Goal: Information Seeking & Learning: Check status

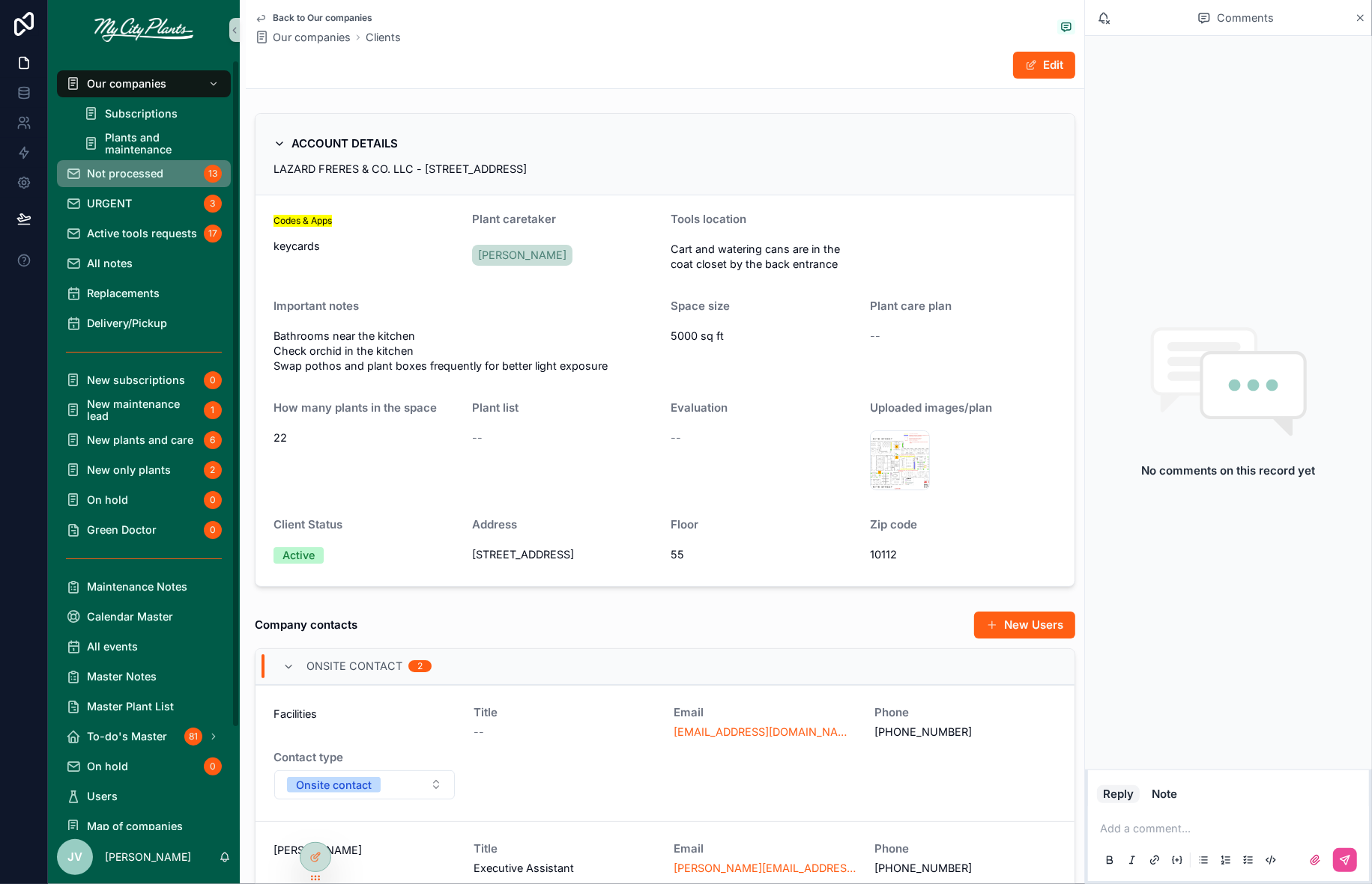
click at [142, 166] on div "Not processed 13" at bounding box center [143, 174] width 156 height 24
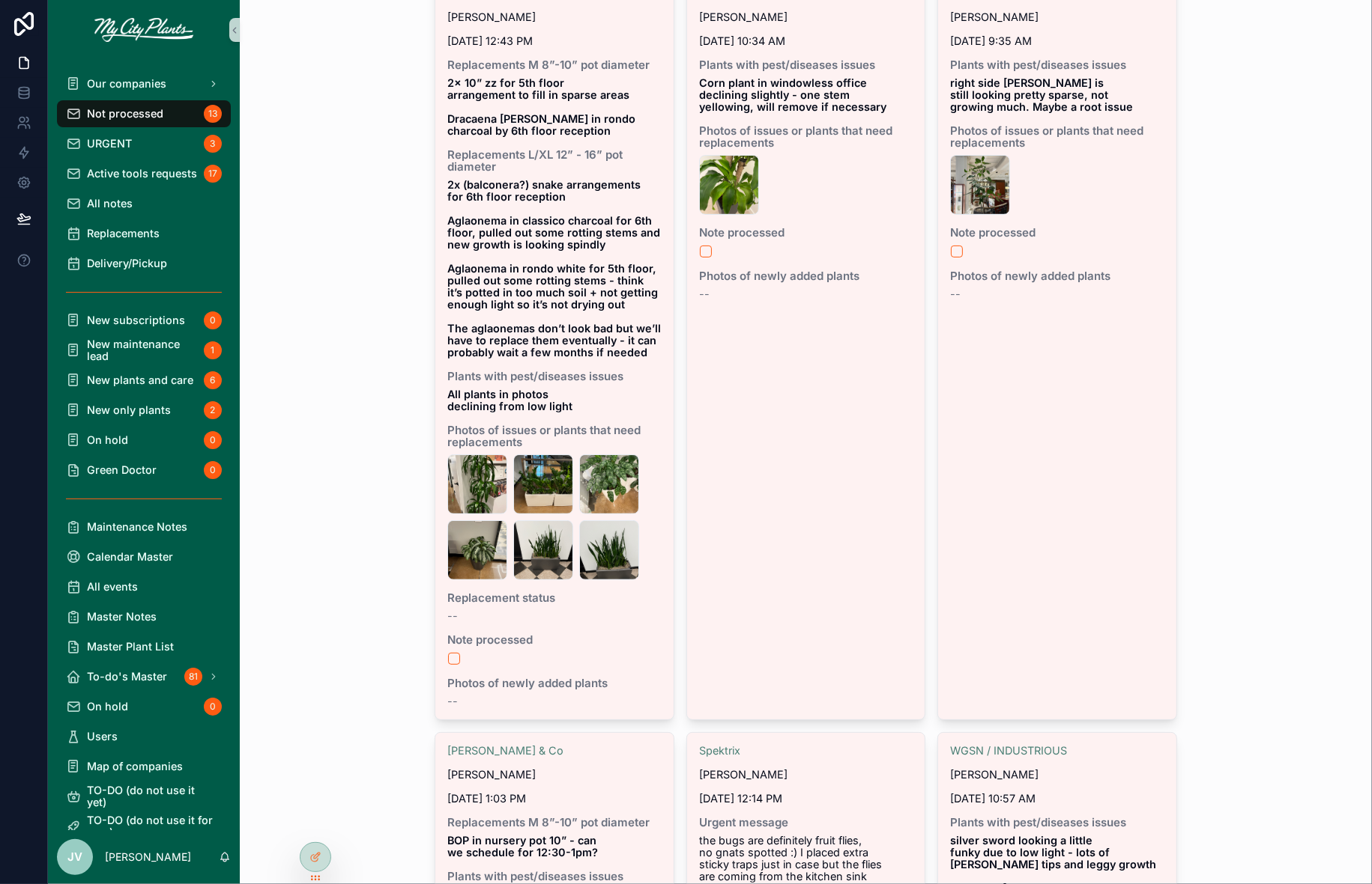
scroll to position [394, 0]
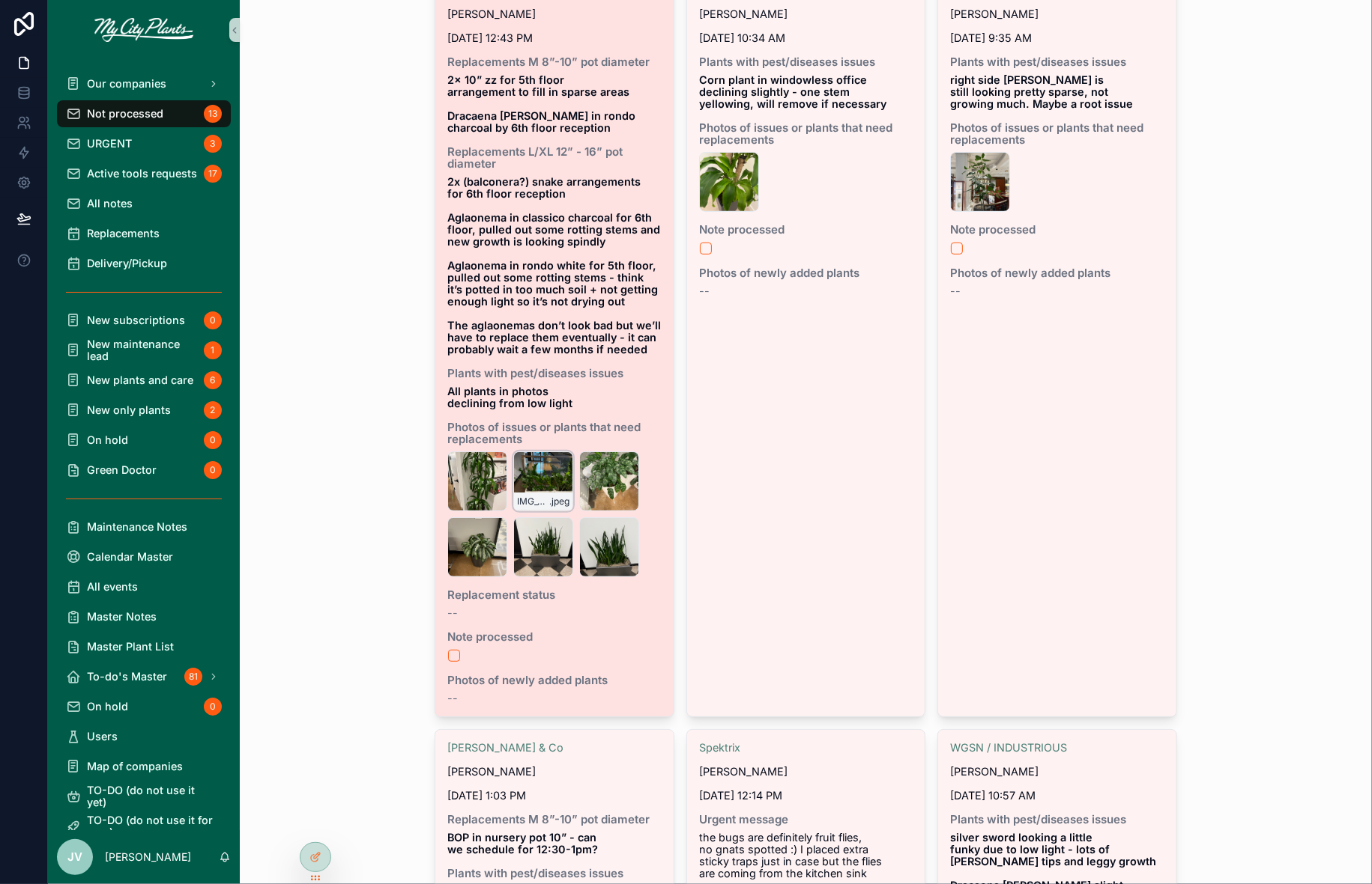
click at [549, 485] on div "IMG_9077 .jpeg" at bounding box center [543, 481] width 59 height 59
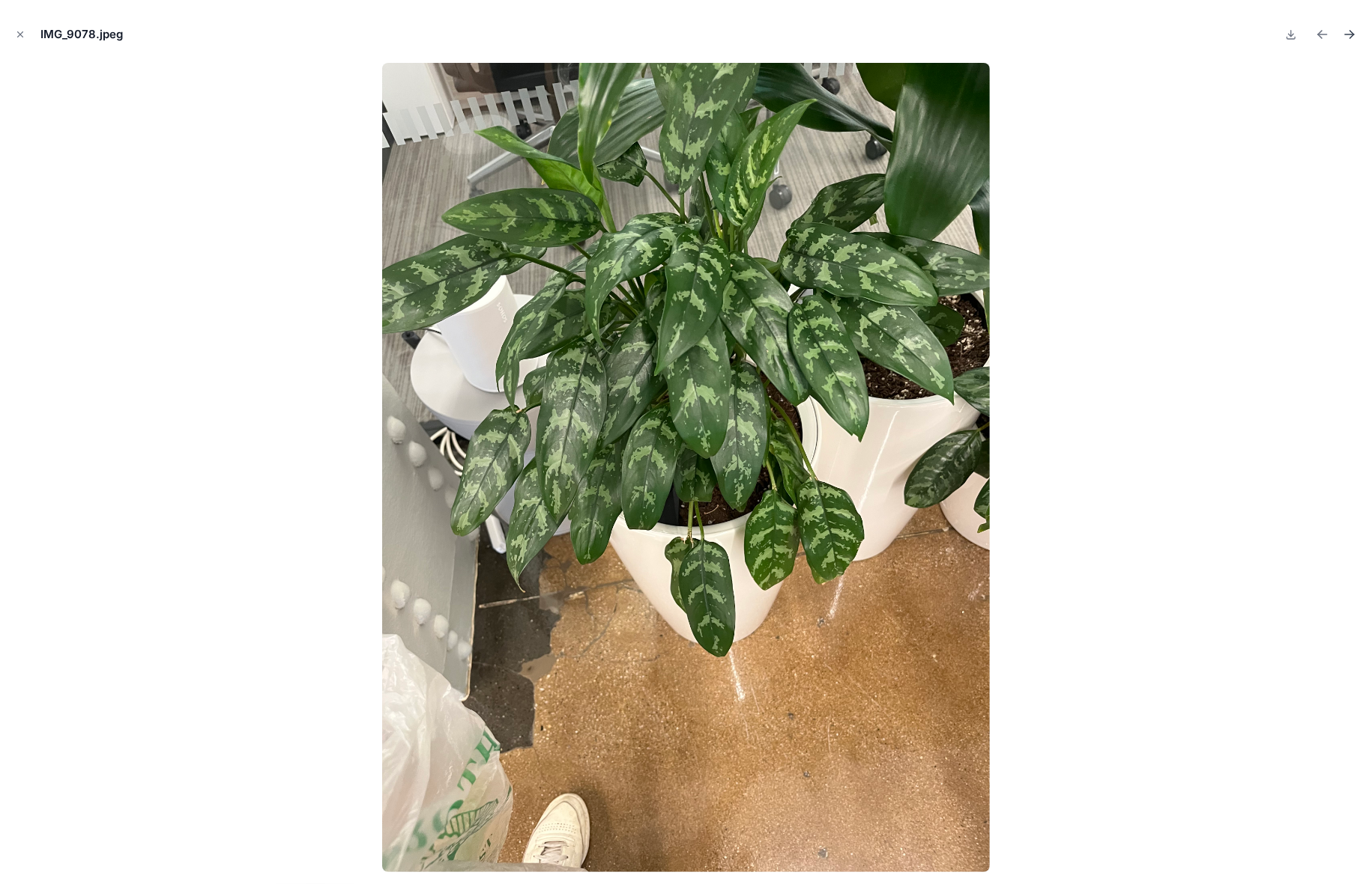
click at [1346, 32] on icon "Next file" at bounding box center [1349, 34] width 15 height 15
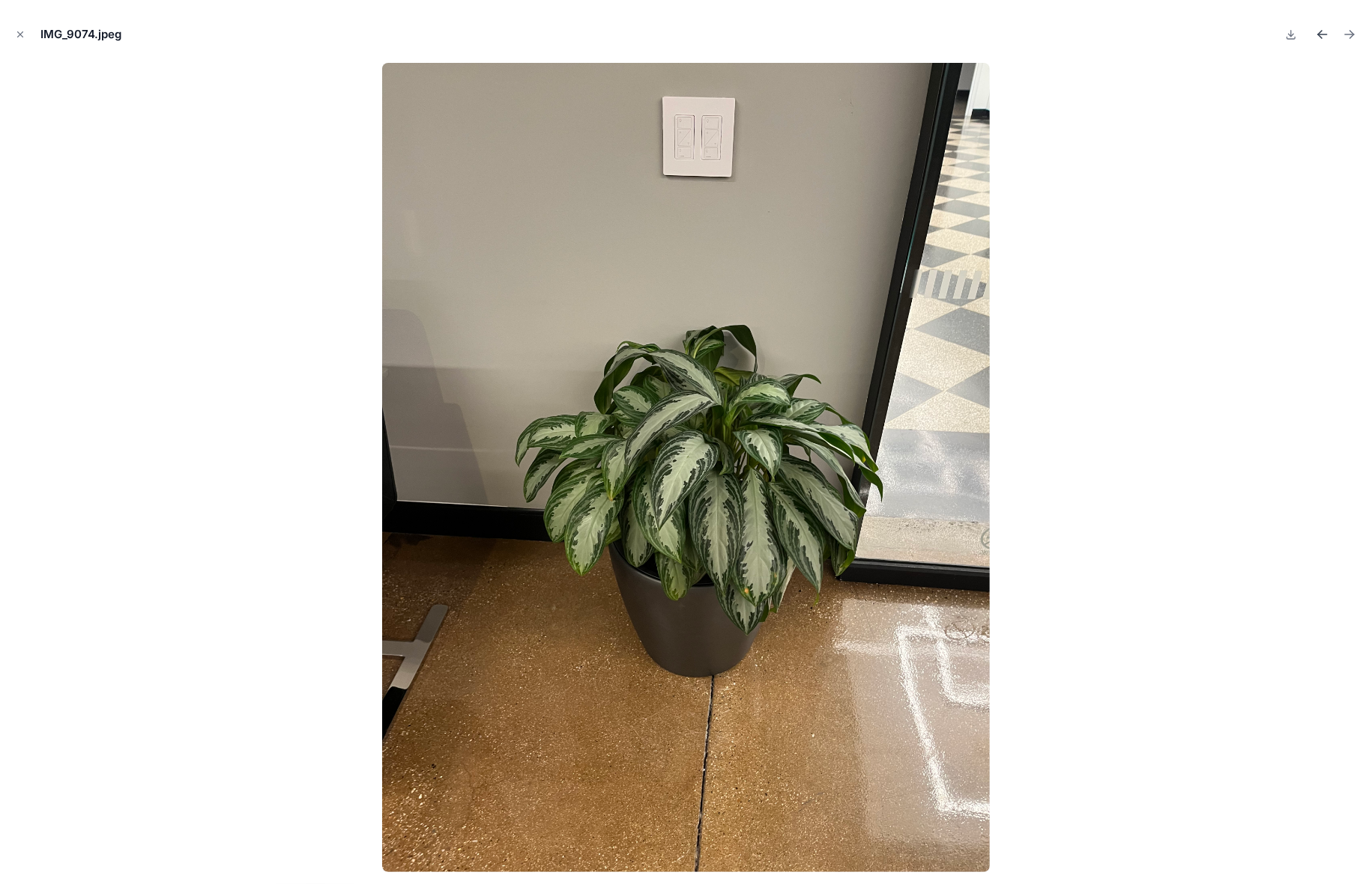
click at [1313, 33] on button "Previous file" at bounding box center [1322, 34] width 21 height 21
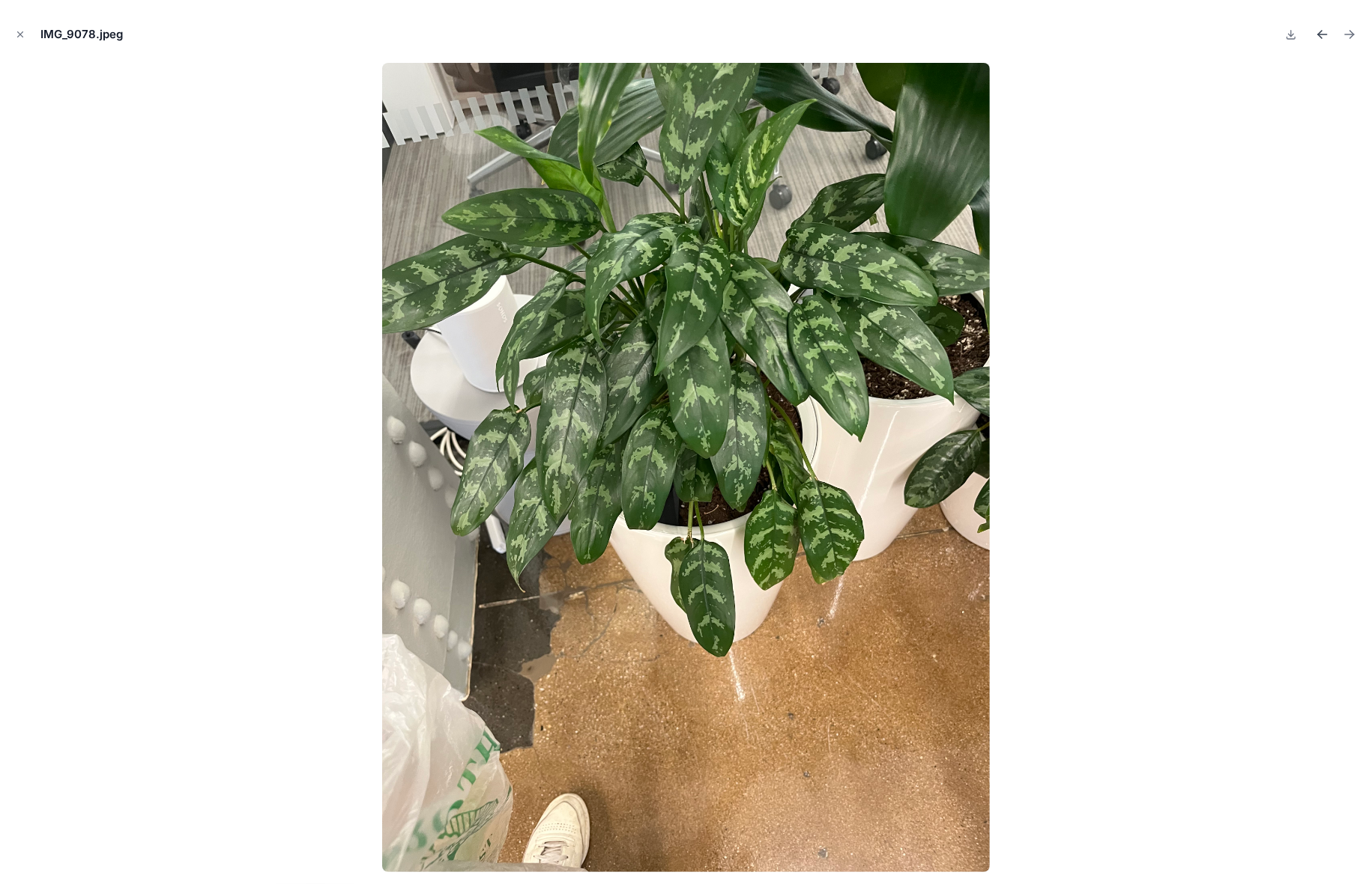
click at [1315, 33] on icon "Previous file" at bounding box center [1322, 34] width 15 height 15
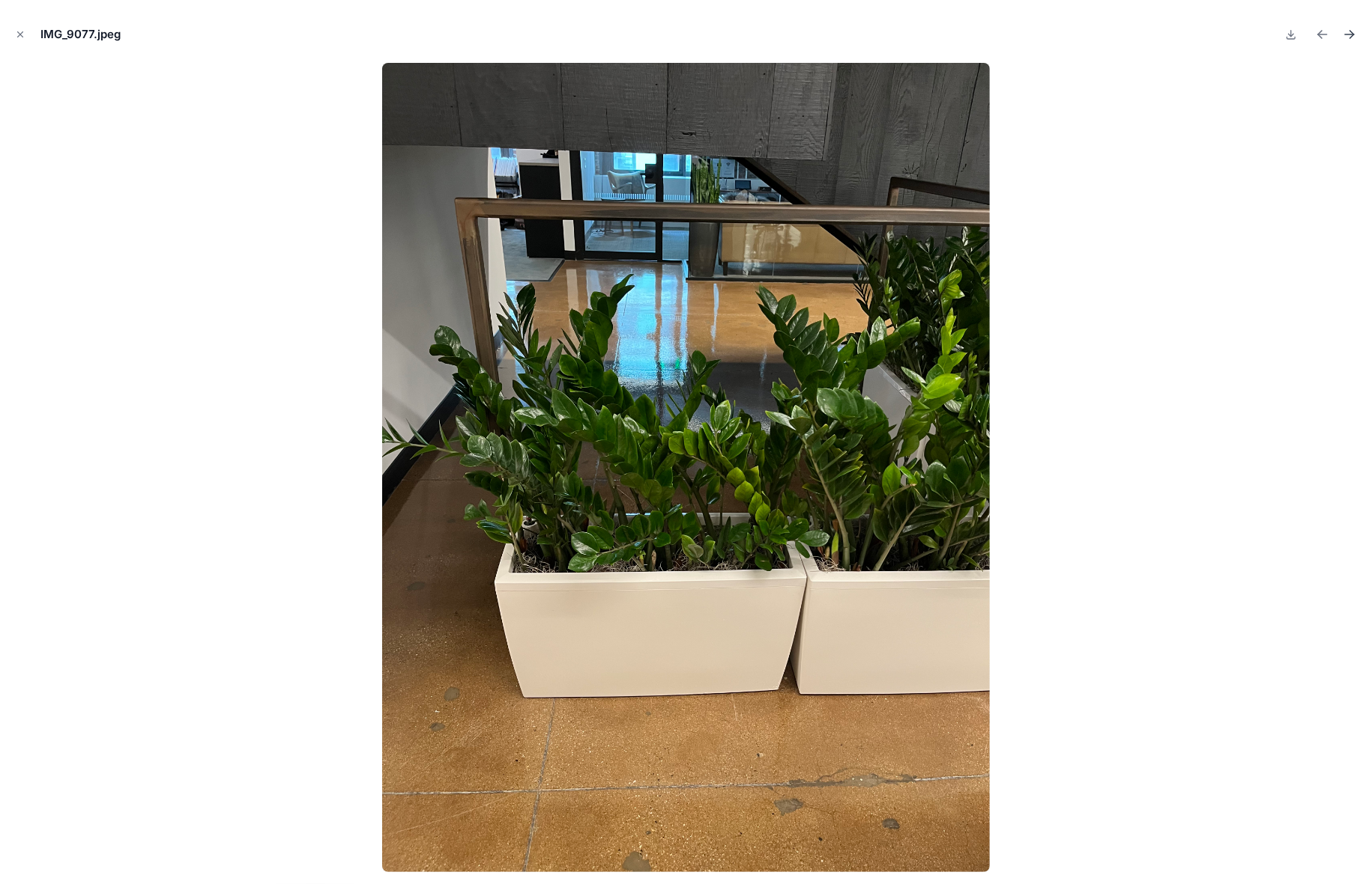
click at [1350, 30] on icon "Next file" at bounding box center [1349, 34] width 15 height 15
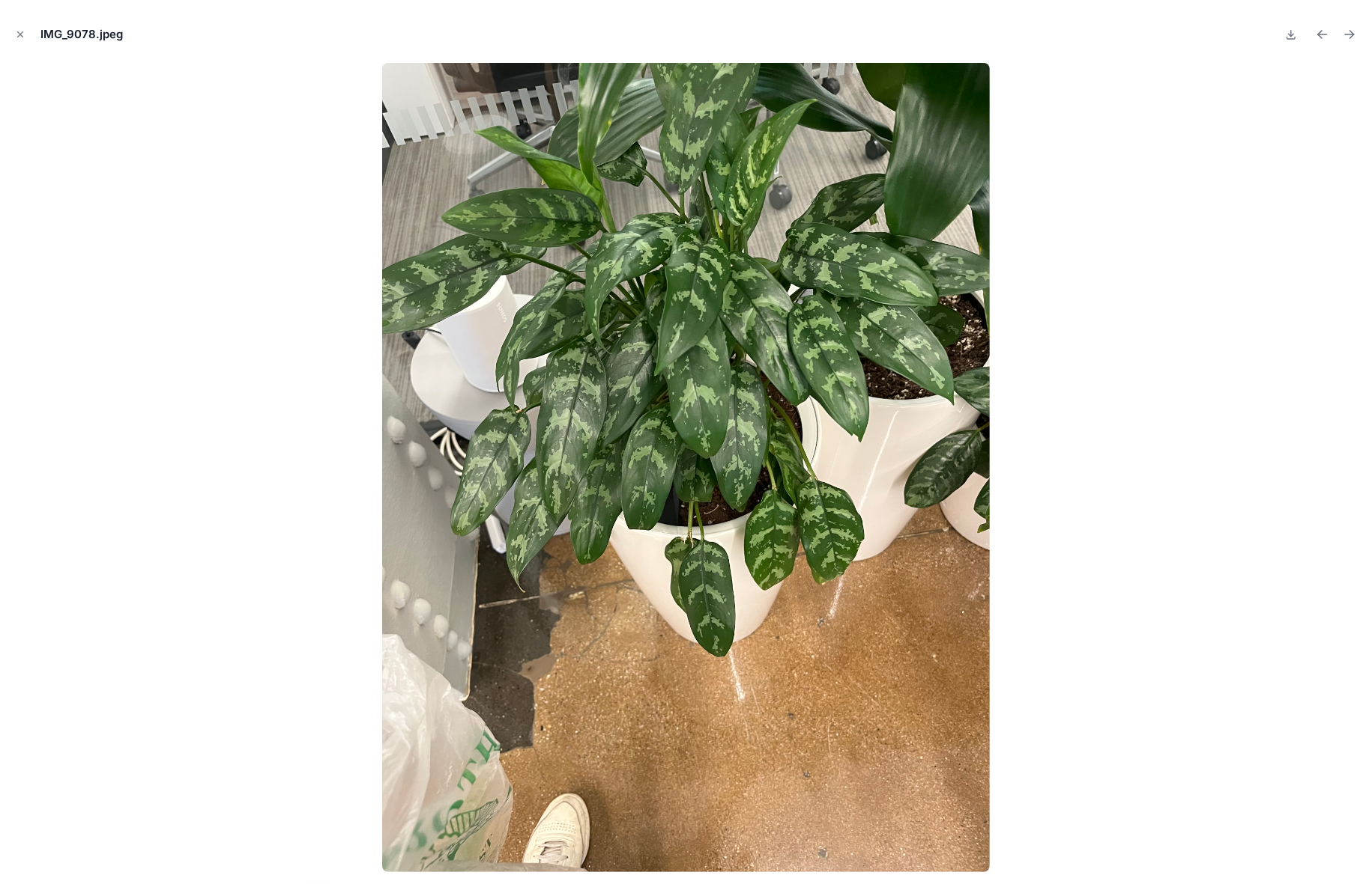
click at [1350, 30] on icon "Next file" at bounding box center [1349, 34] width 15 height 15
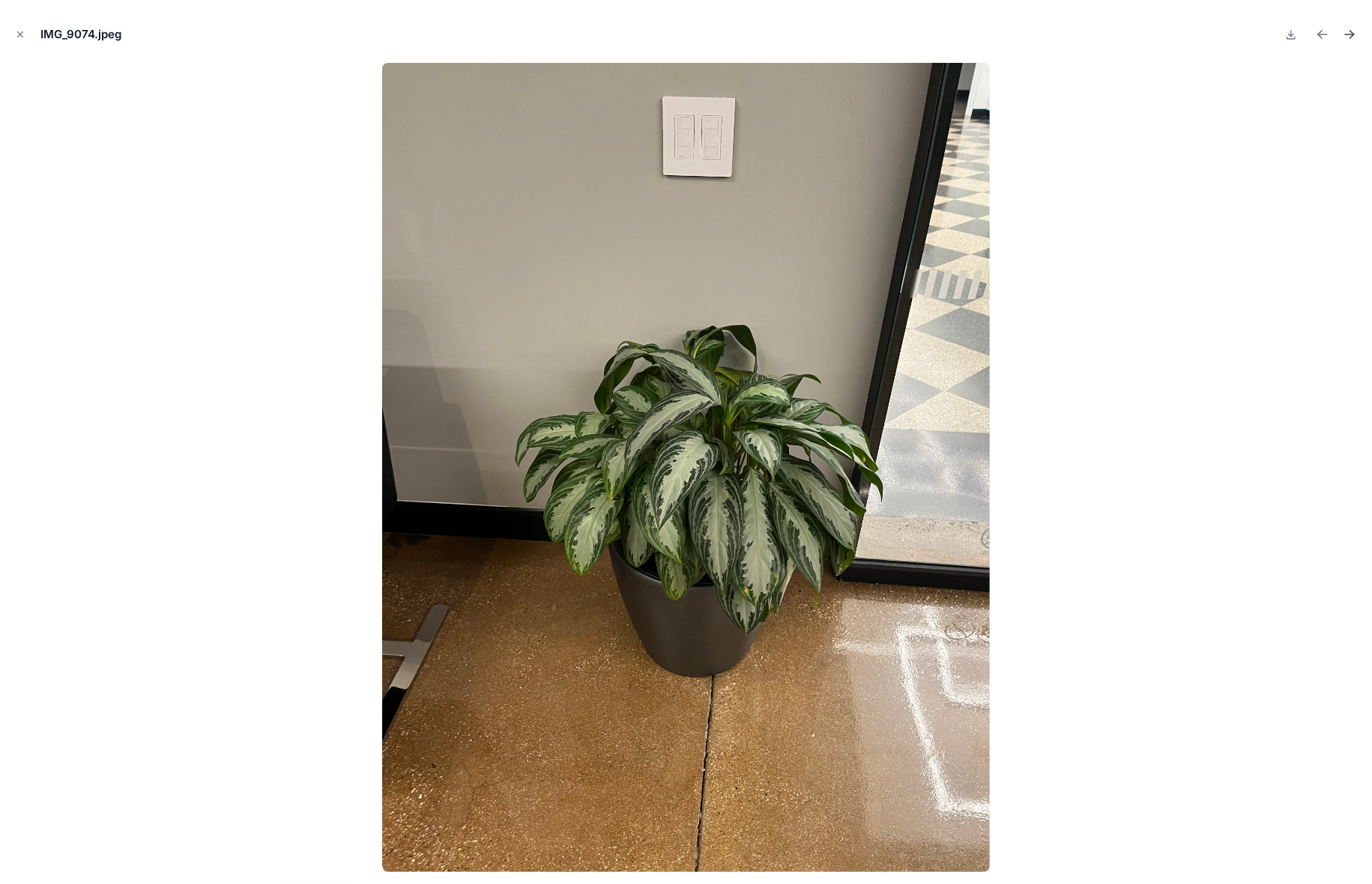
click at [1352, 30] on icon "Next file" at bounding box center [1349, 34] width 15 height 15
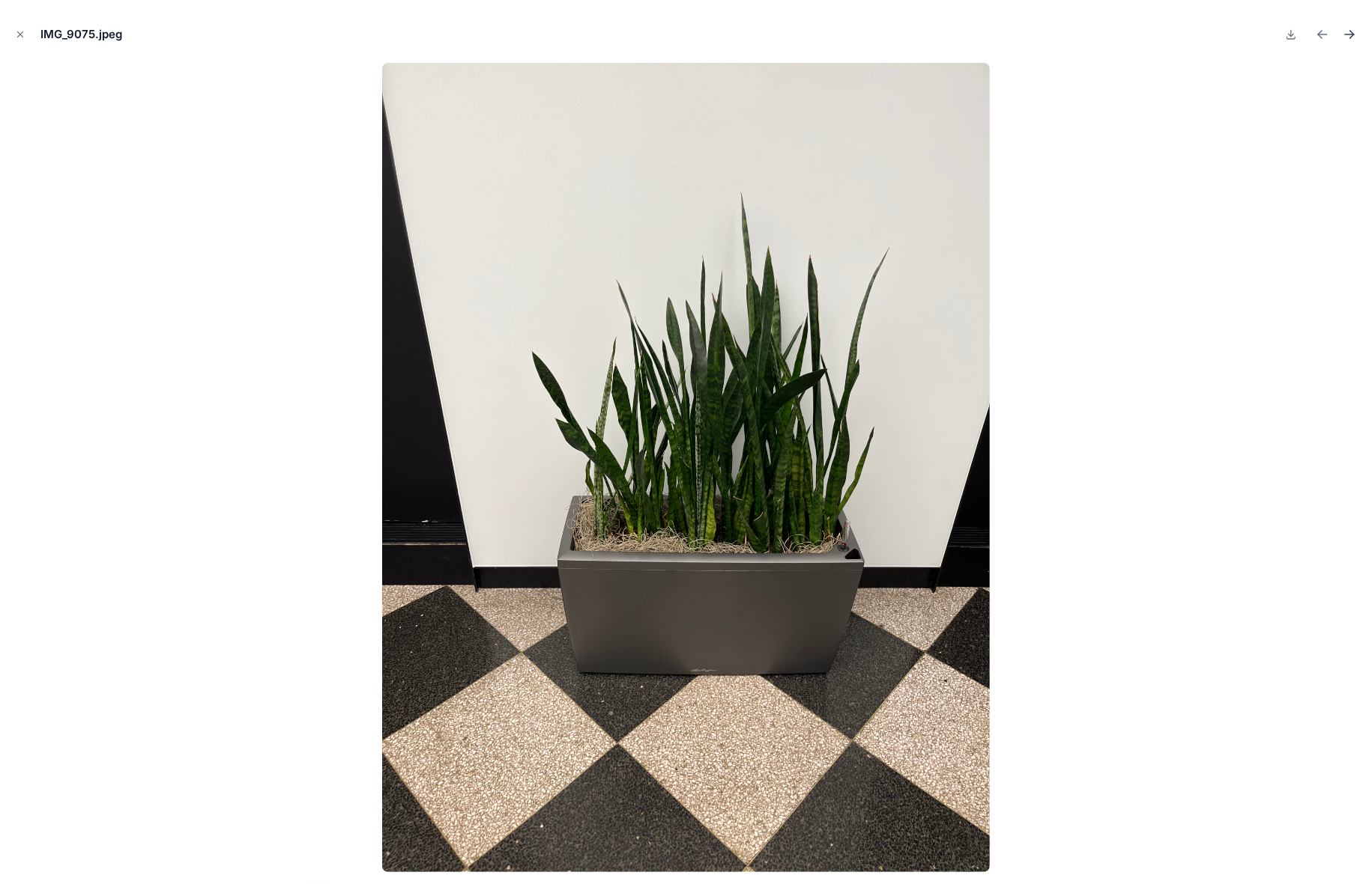
click at [1352, 30] on icon "Next file" at bounding box center [1349, 34] width 15 height 15
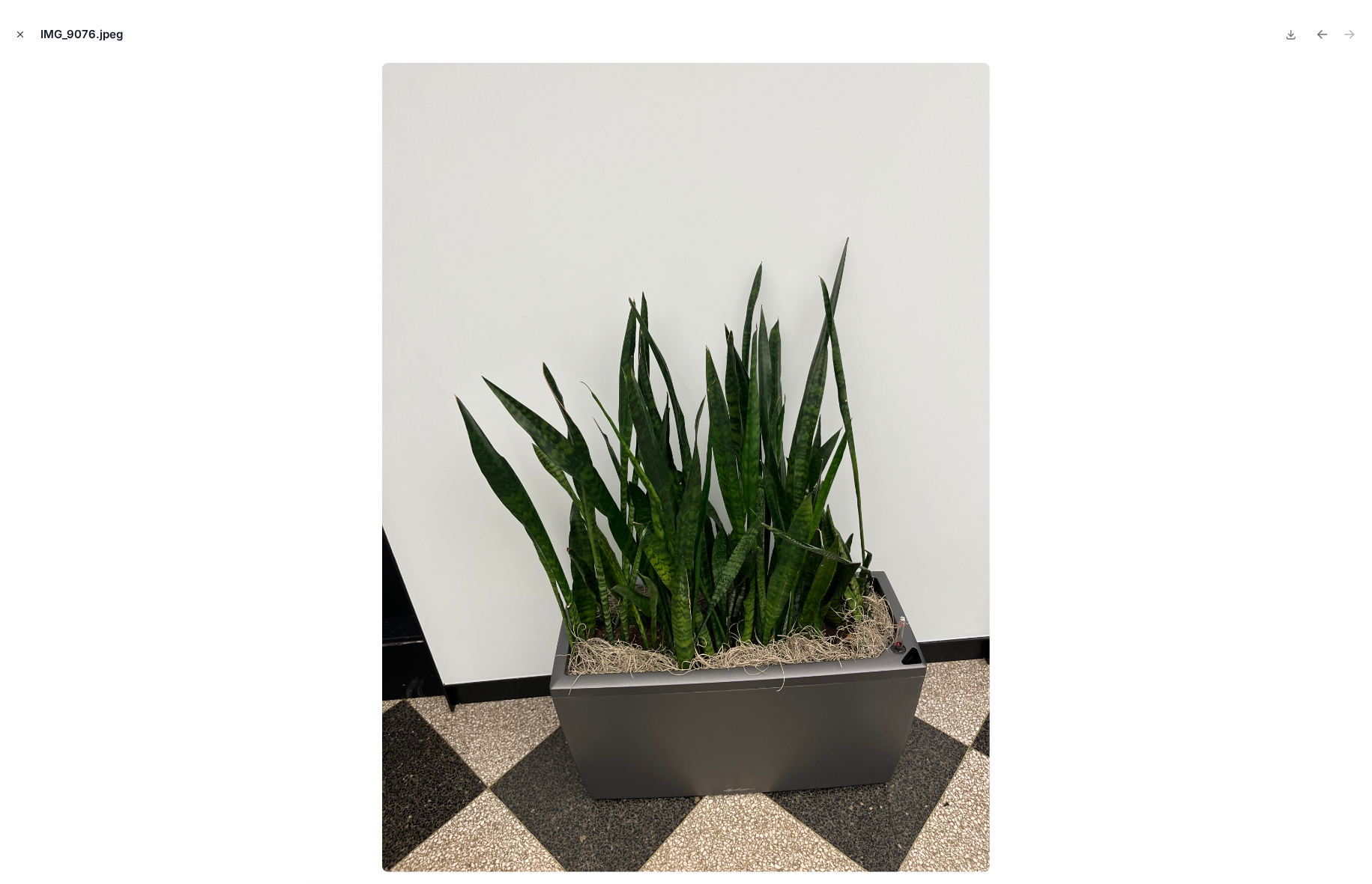
click at [18, 31] on icon "Close modal" at bounding box center [21, 34] width 11 height 11
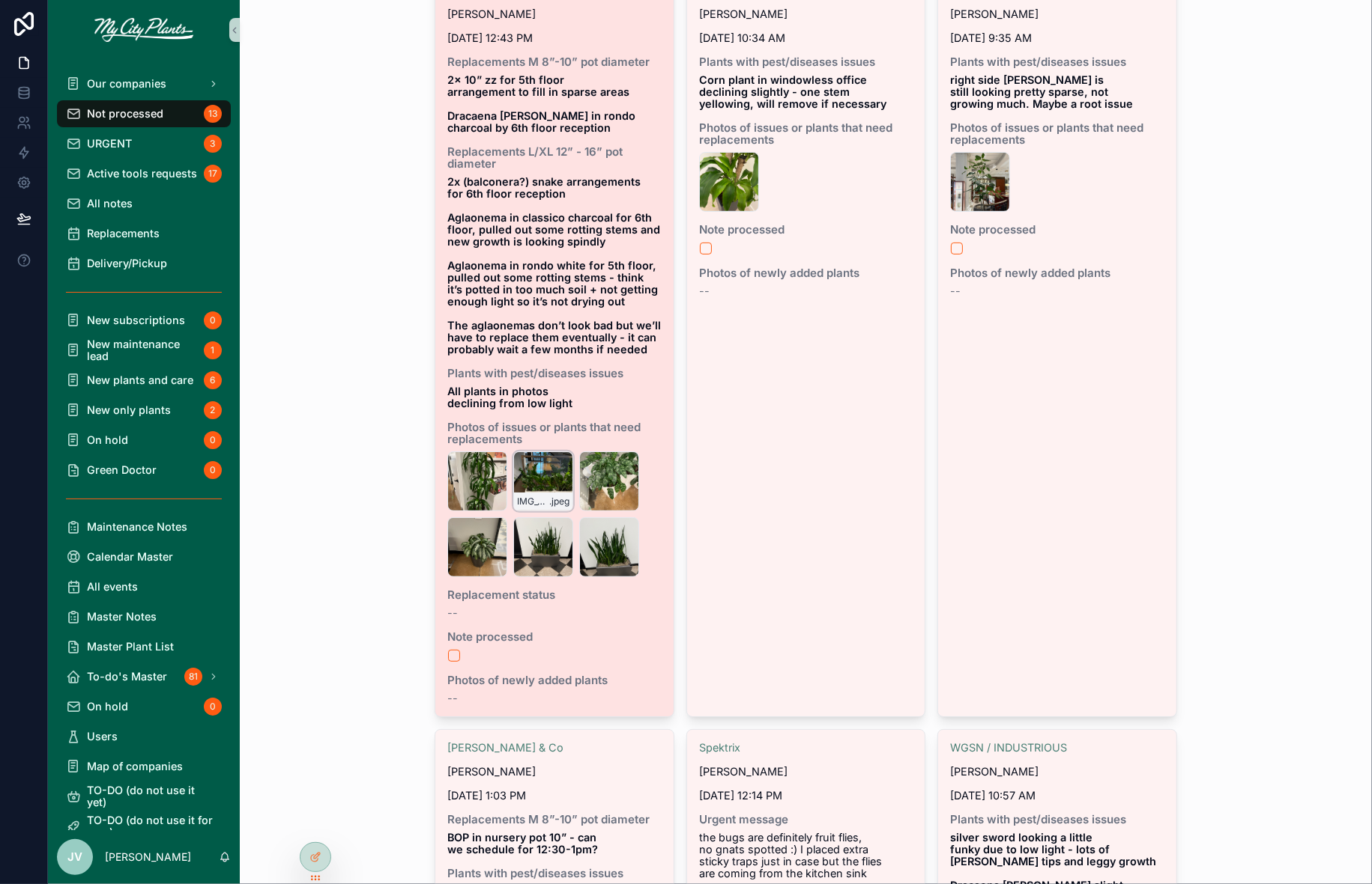
click at [542, 481] on div "IMG_9077 .jpeg" at bounding box center [543, 481] width 59 height 59
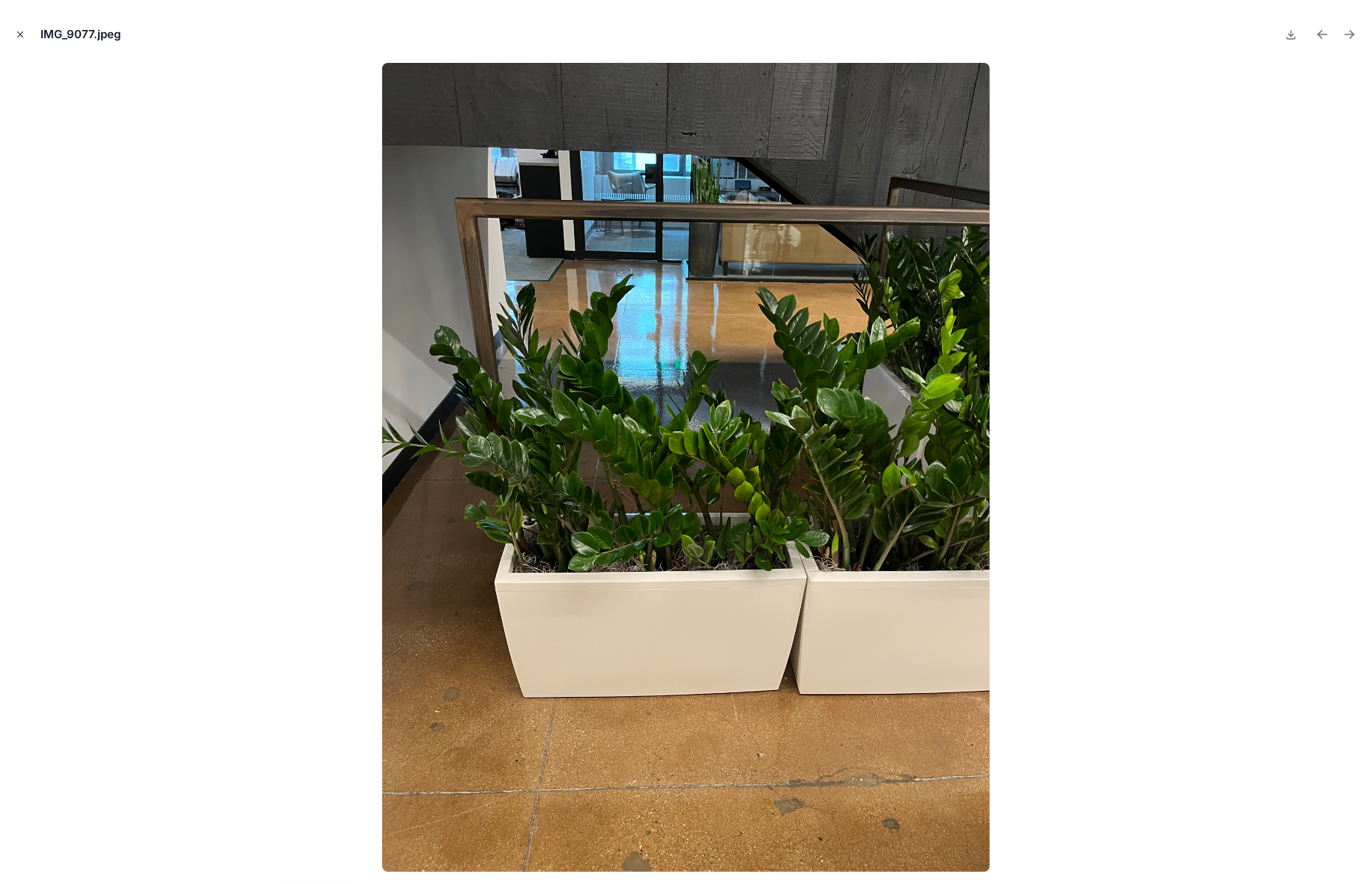
click at [20, 31] on icon "Close modal" at bounding box center [21, 34] width 11 height 11
